Goal: Find specific page/section: Find specific page/section

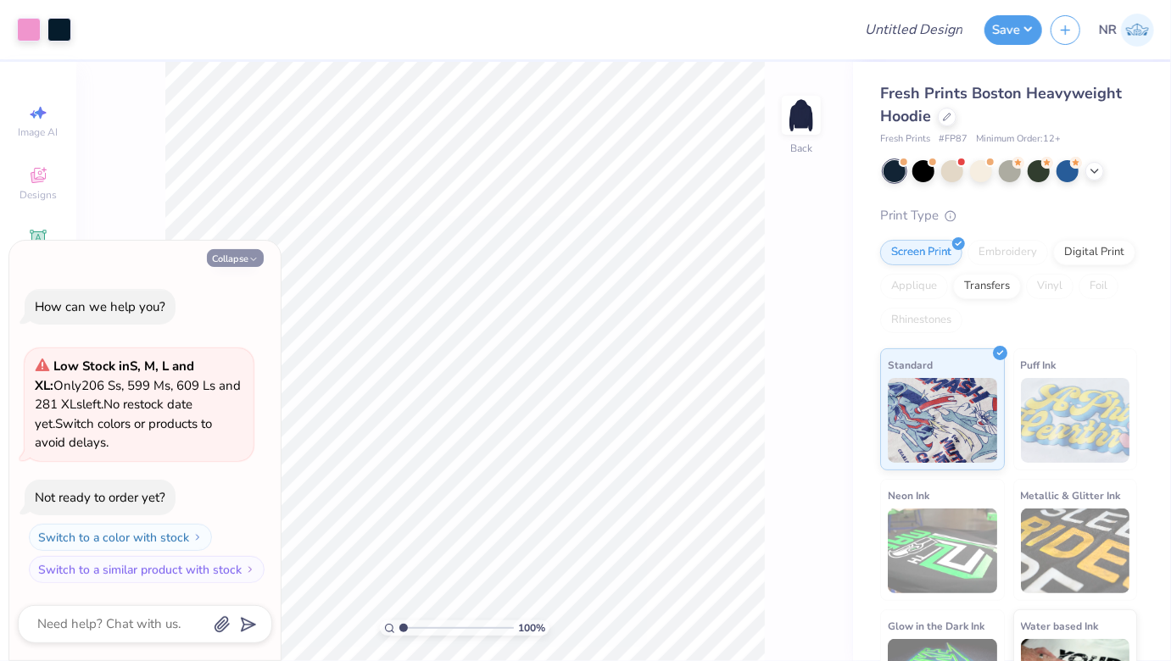
click at [249, 254] on button "Collapse" at bounding box center [235, 258] width 57 height 18
type textarea "x"
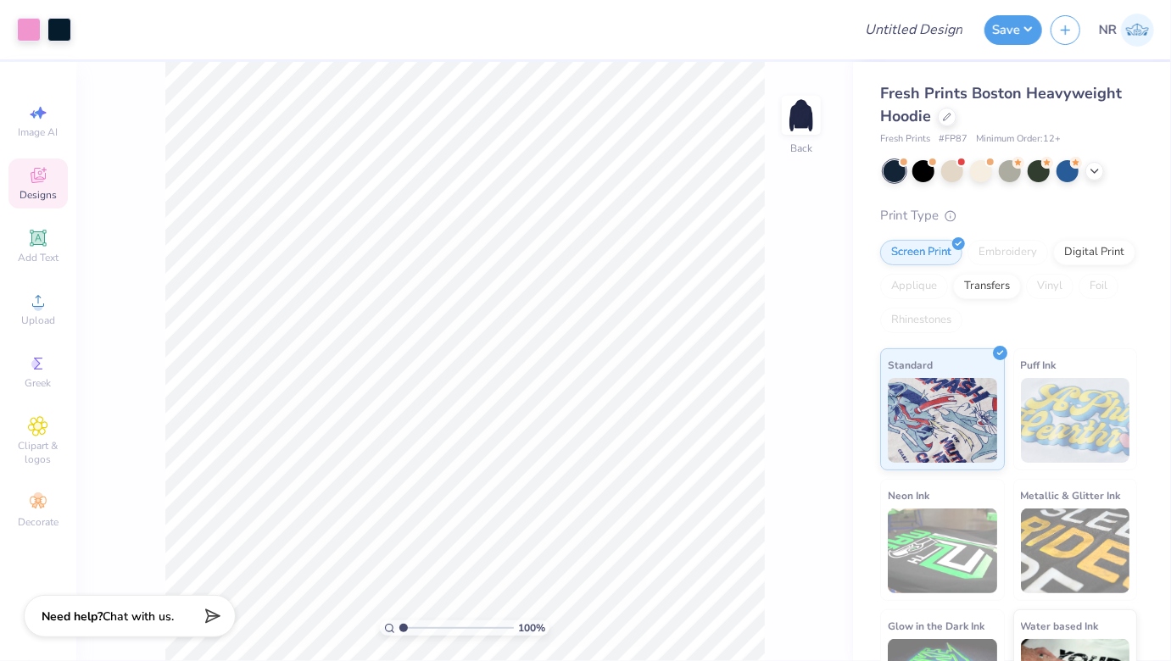
click at [54, 170] on div "Designs" at bounding box center [37, 184] width 59 height 50
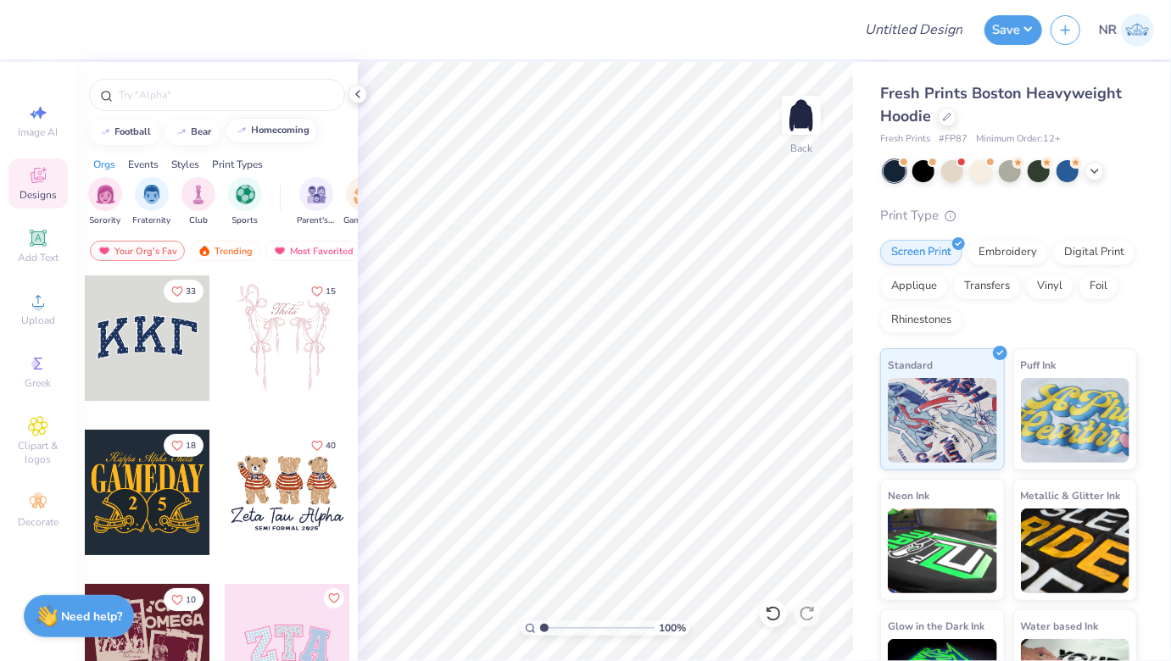
click at [265, 122] on button "homecoming" at bounding box center [272, 130] width 92 height 25
type input "homecoming"
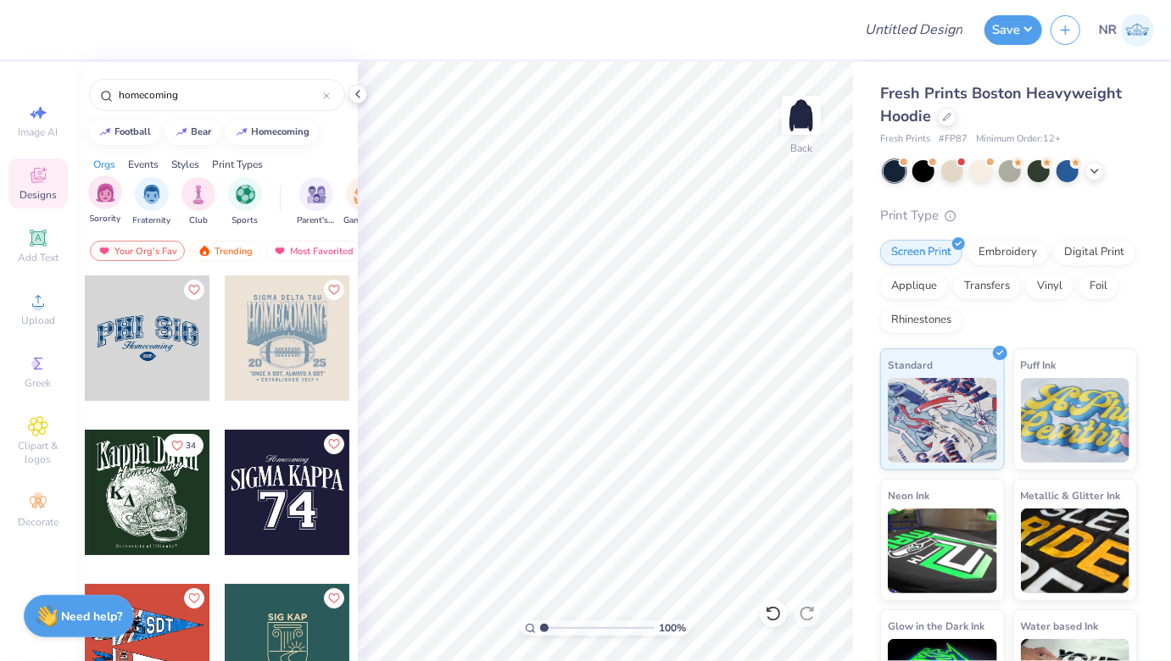
click at [121, 202] on div "Sorority" at bounding box center [105, 201] width 34 height 50
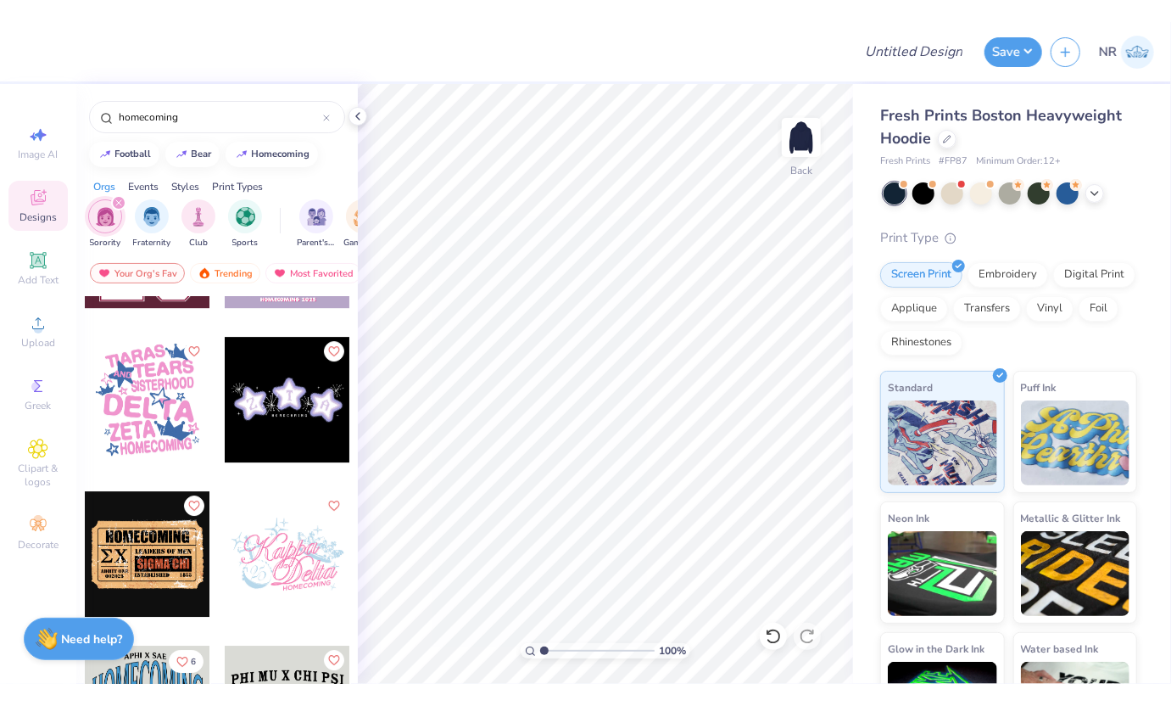
scroll to position [3049, 0]
